Goal: Task Accomplishment & Management: Use online tool/utility

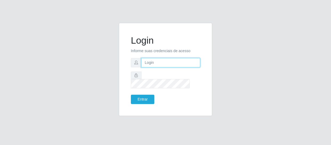
click at [153, 67] on input "text" at bounding box center [170, 62] width 59 height 9
click at [161, 67] on input "text" at bounding box center [170, 62] width 59 height 9
click at [151, 64] on input "text" at bounding box center [170, 62] width 59 height 9
type input "[EMAIL_ADDRESS][DOMAIN_NAME]"
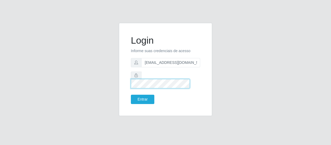
click at [131, 95] on button "Entrar" at bounding box center [142, 99] width 23 height 9
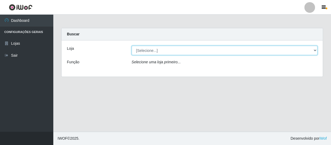
click at [314, 49] on select "[Selecione...] SuperFácil Atacado - São Gonçalo do Amarante" at bounding box center [224, 50] width 186 height 9
select select "408"
click at [131, 46] on select "[Selecione...] SuperFácil Atacado - São Gonçalo do Amarante" at bounding box center [224, 50] width 186 height 9
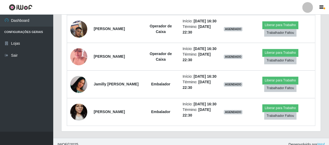
scroll to position [110, 259]
